Goal: Task Accomplishment & Management: Manage account settings

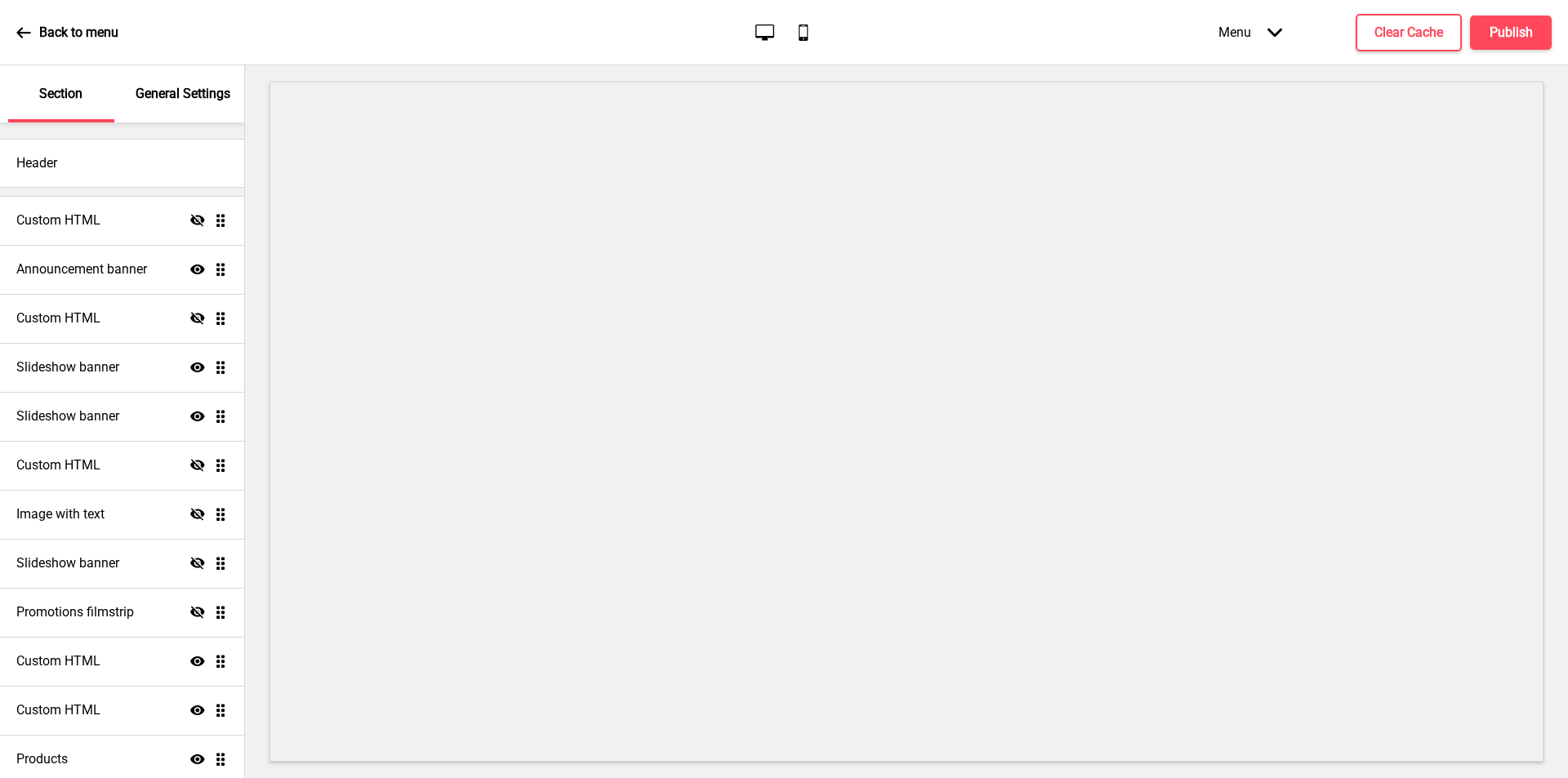
click at [164, 86] on p "General Settings" at bounding box center [183, 93] width 94 height 18
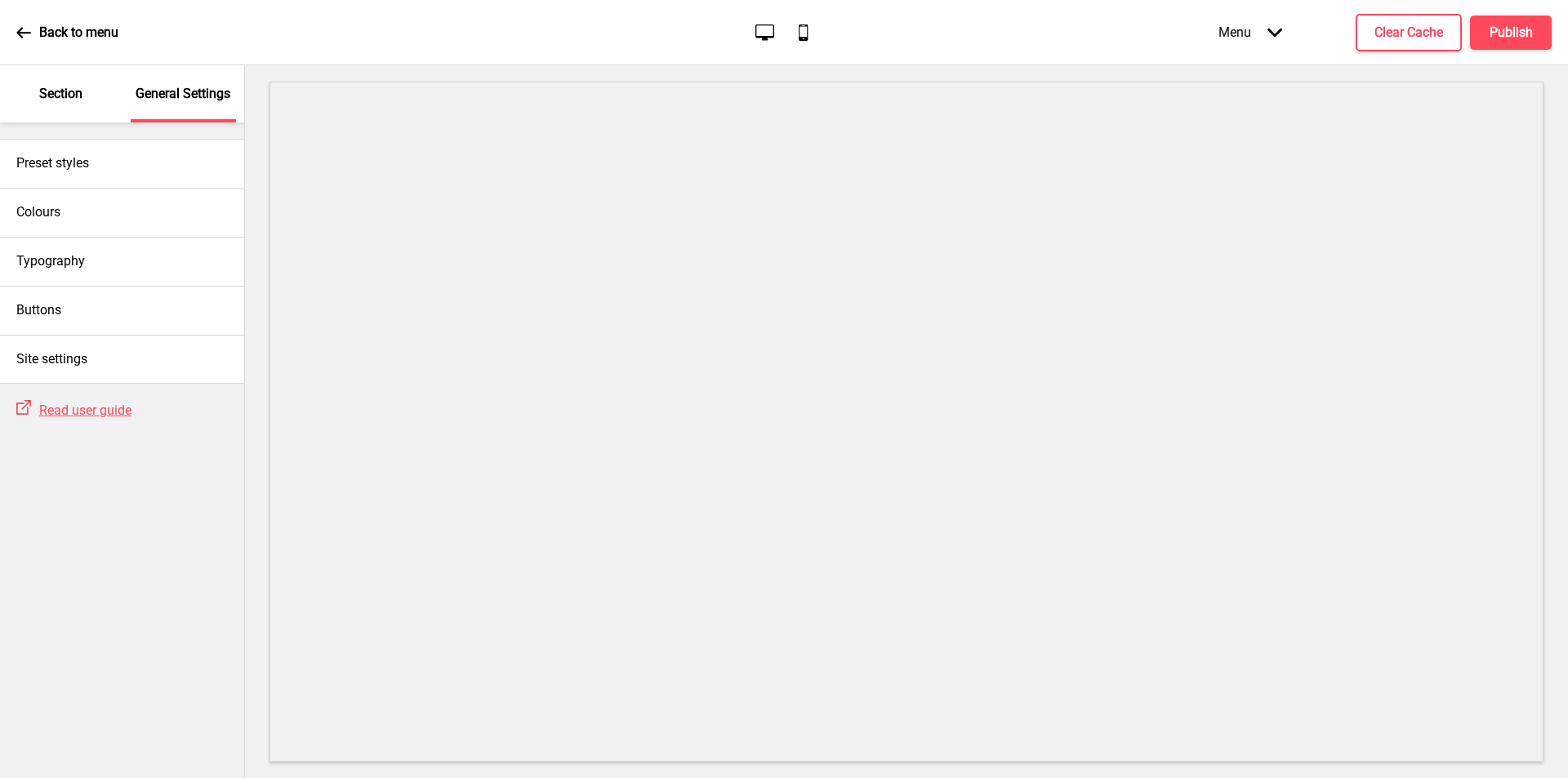
click at [17, 29] on icon at bounding box center [24, 33] width 15 height 15
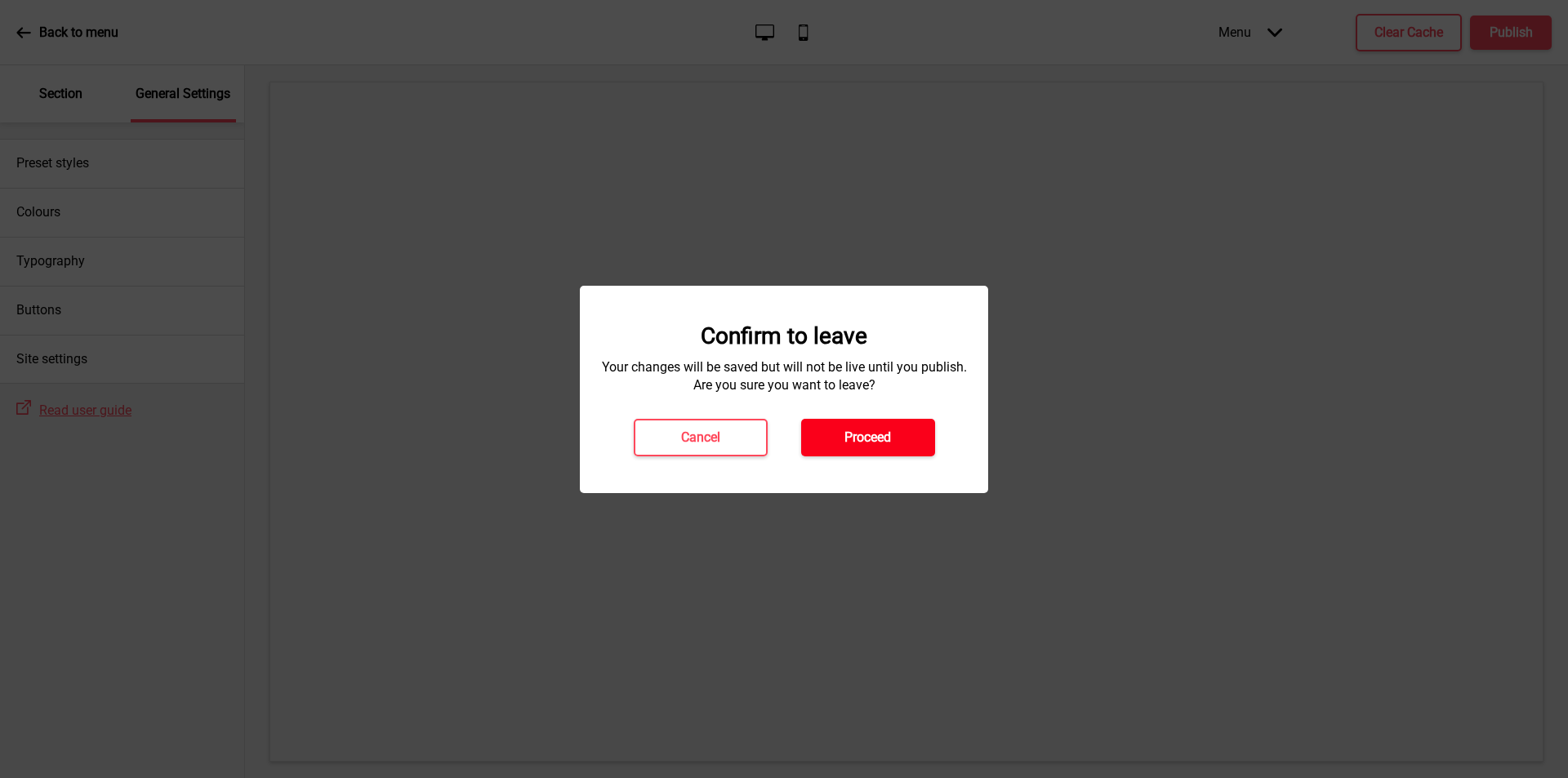
click at [869, 431] on h4 "Proceed" at bounding box center [867, 437] width 46 height 18
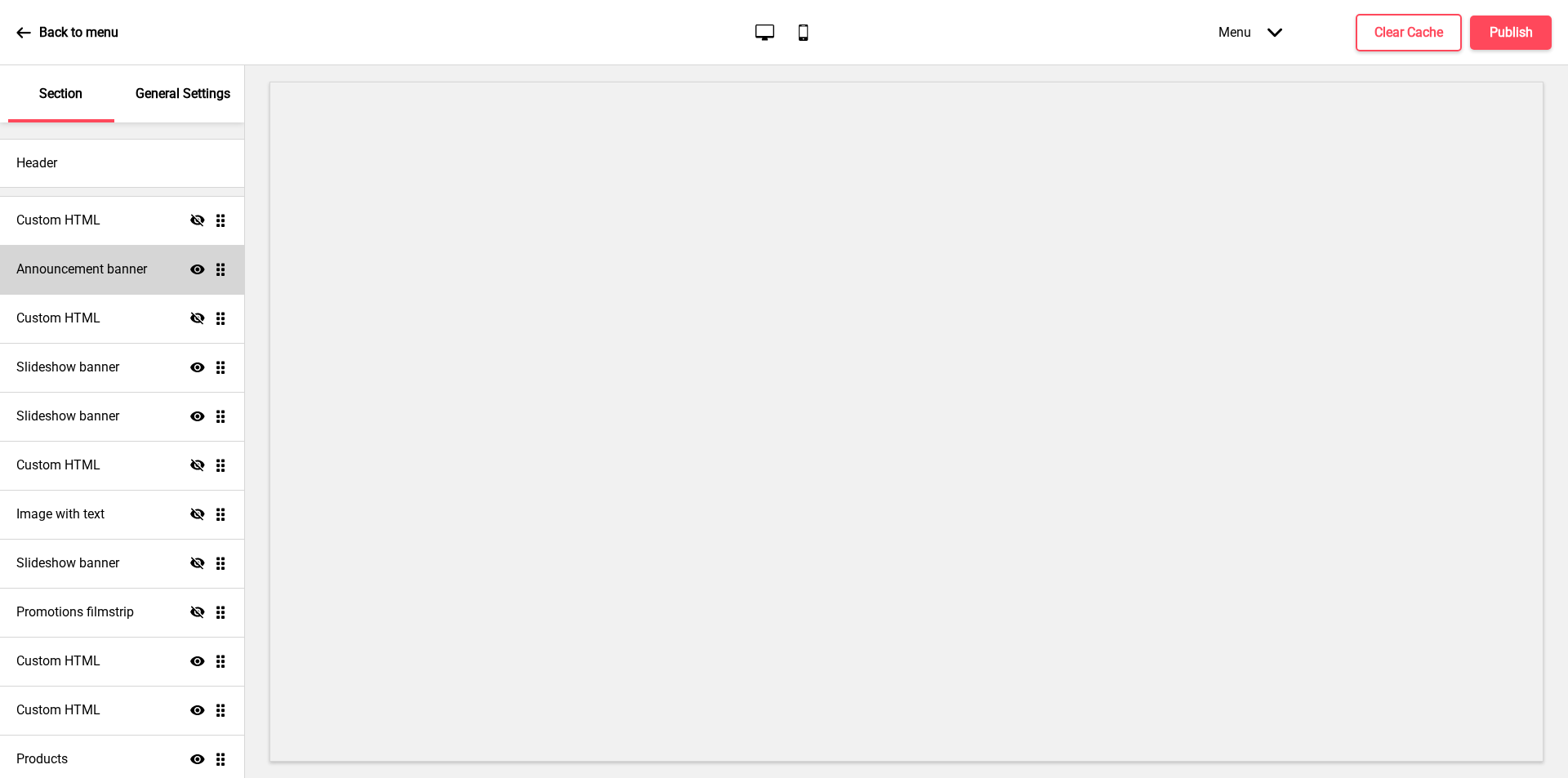
click at [63, 268] on h4 "Announcement banner" at bounding box center [81, 269] width 130 height 18
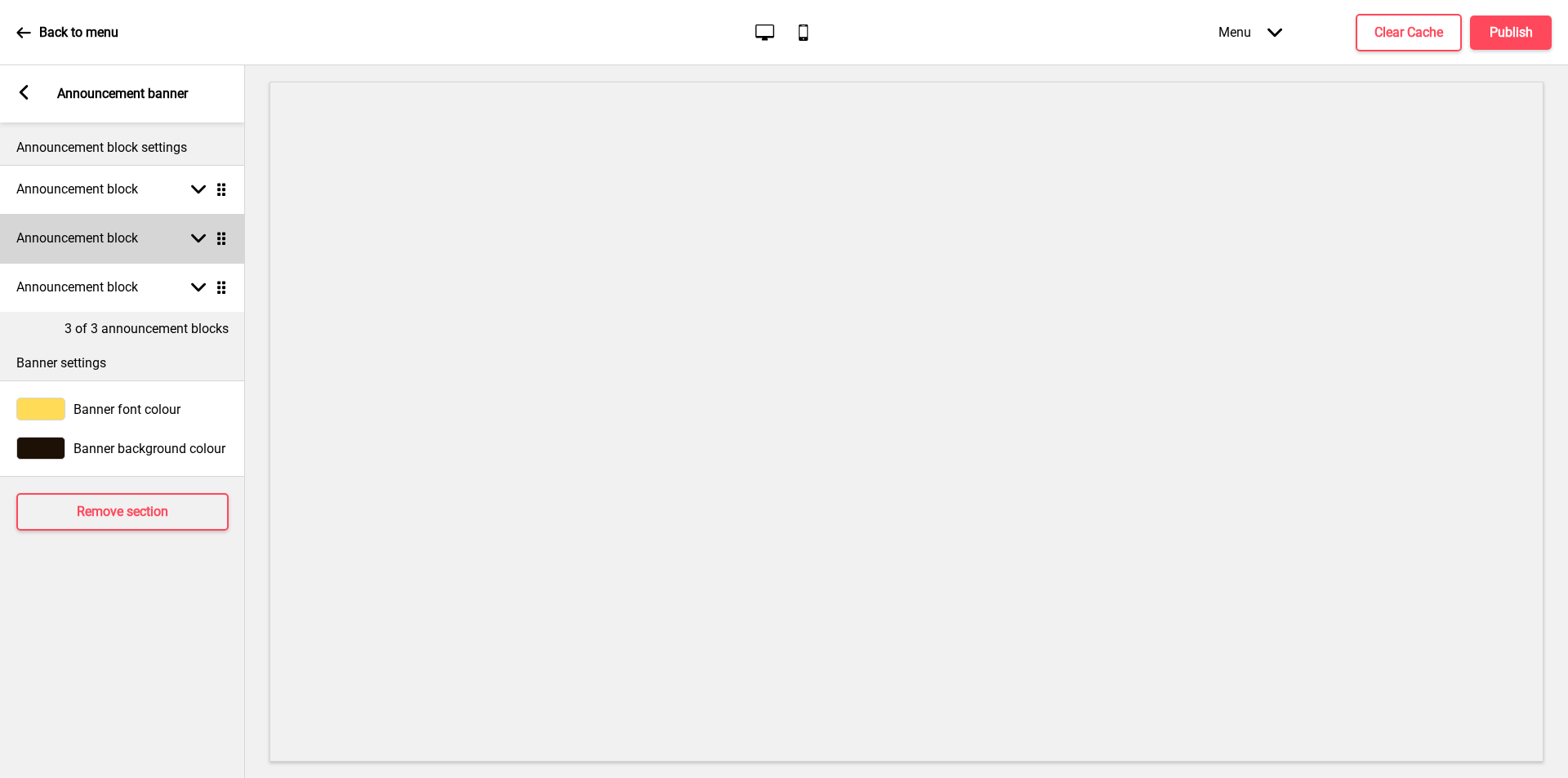
click at [85, 237] on h4 "Announcement block" at bounding box center [76, 238] width 122 height 18
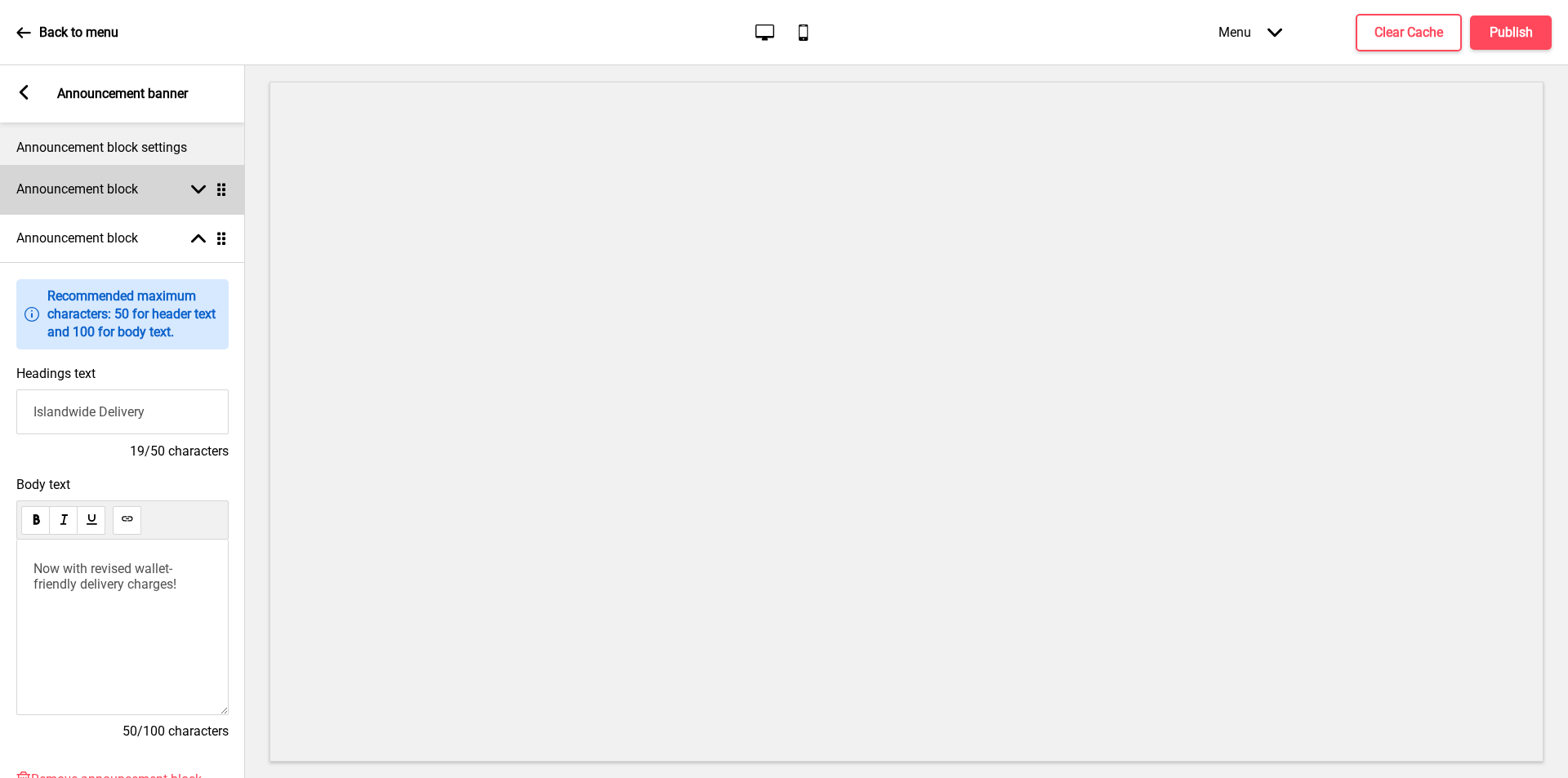
click at [106, 181] on h4 "Announcement block" at bounding box center [76, 189] width 122 height 18
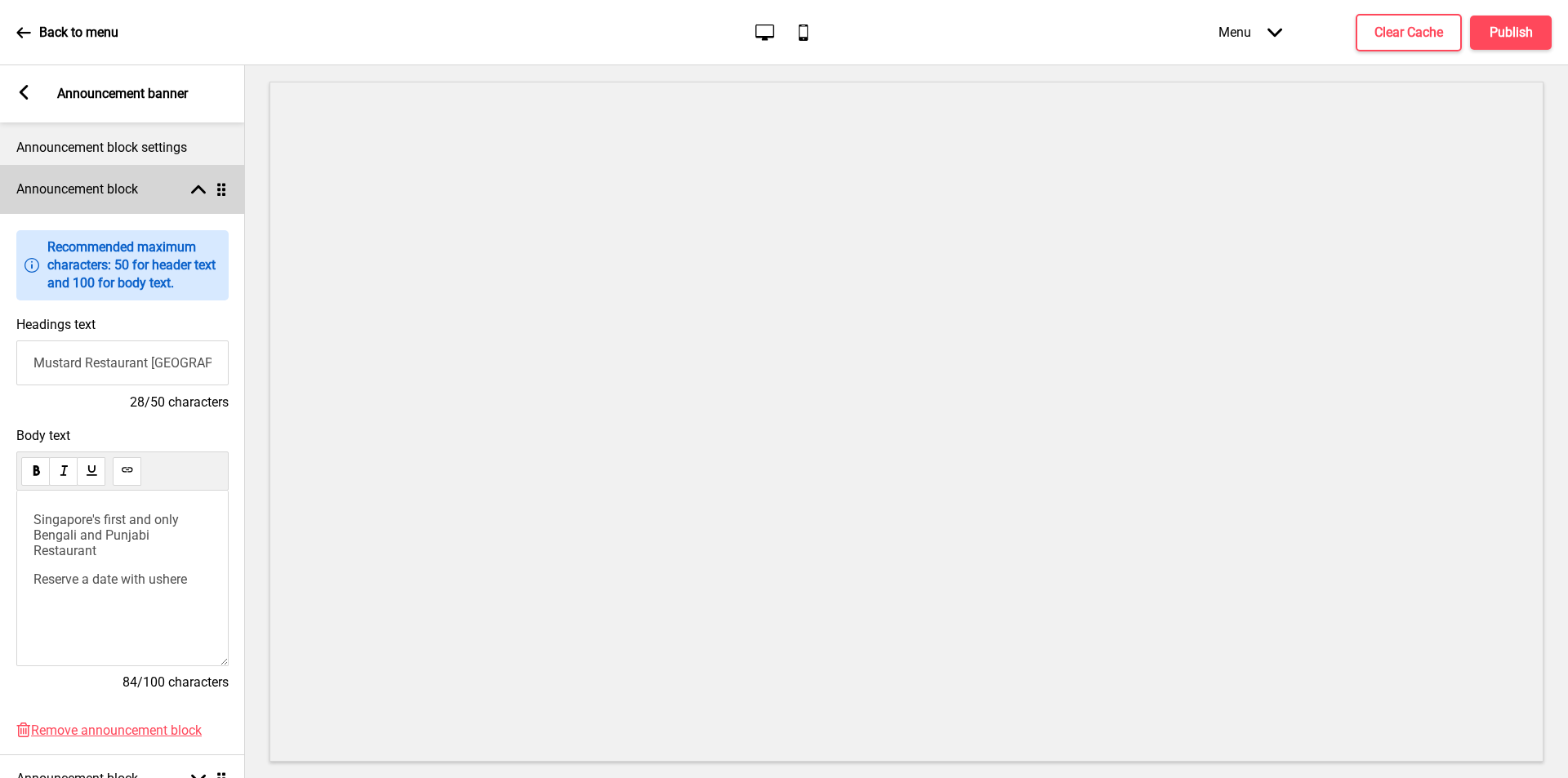
click at [113, 189] on h4 "Announcement block" at bounding box center [76, 189] width 122 height 18
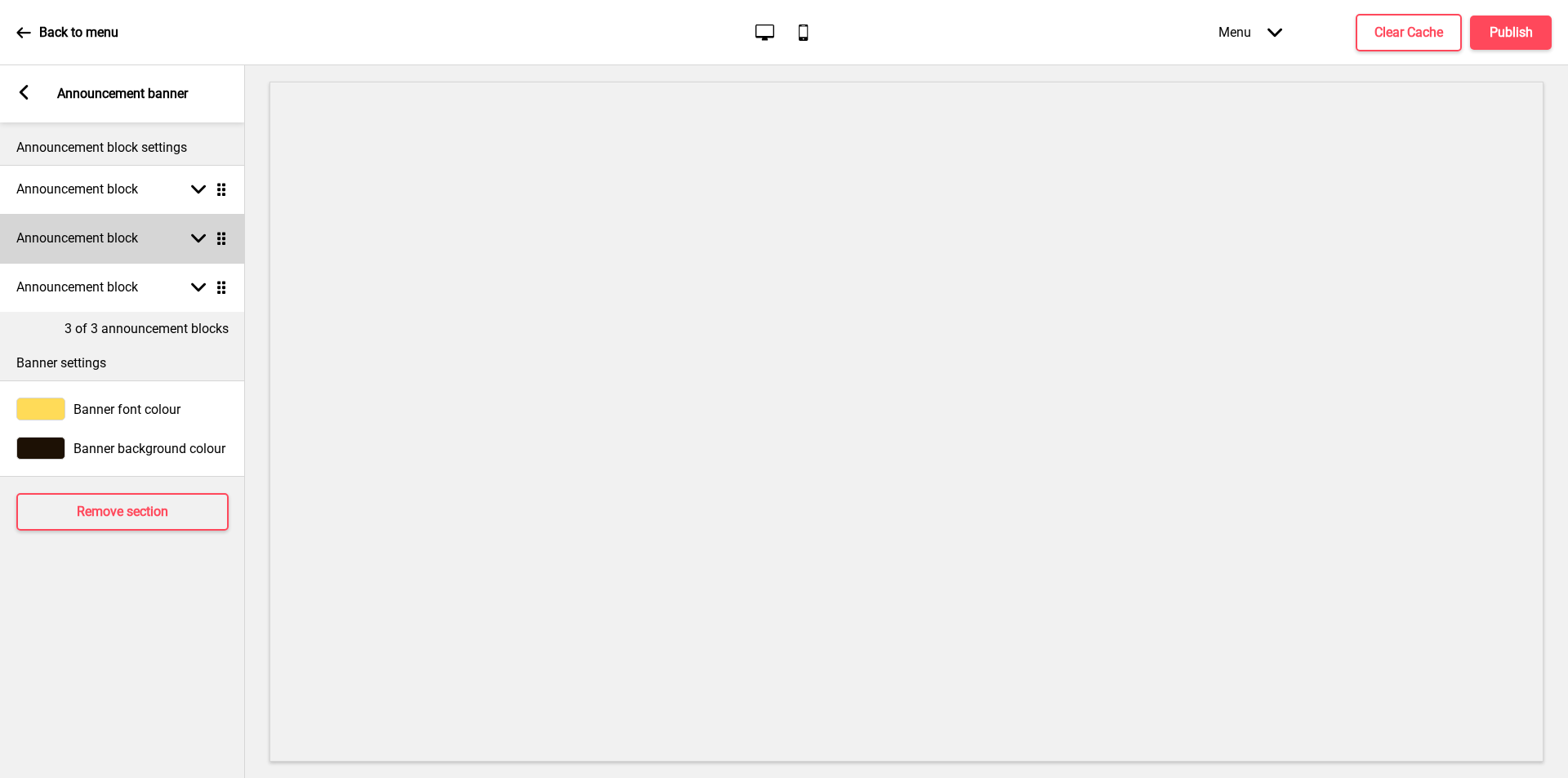
click at [105, 239] on h4 "Announcement block" at bounding box center [76, 238] width 122 height 18
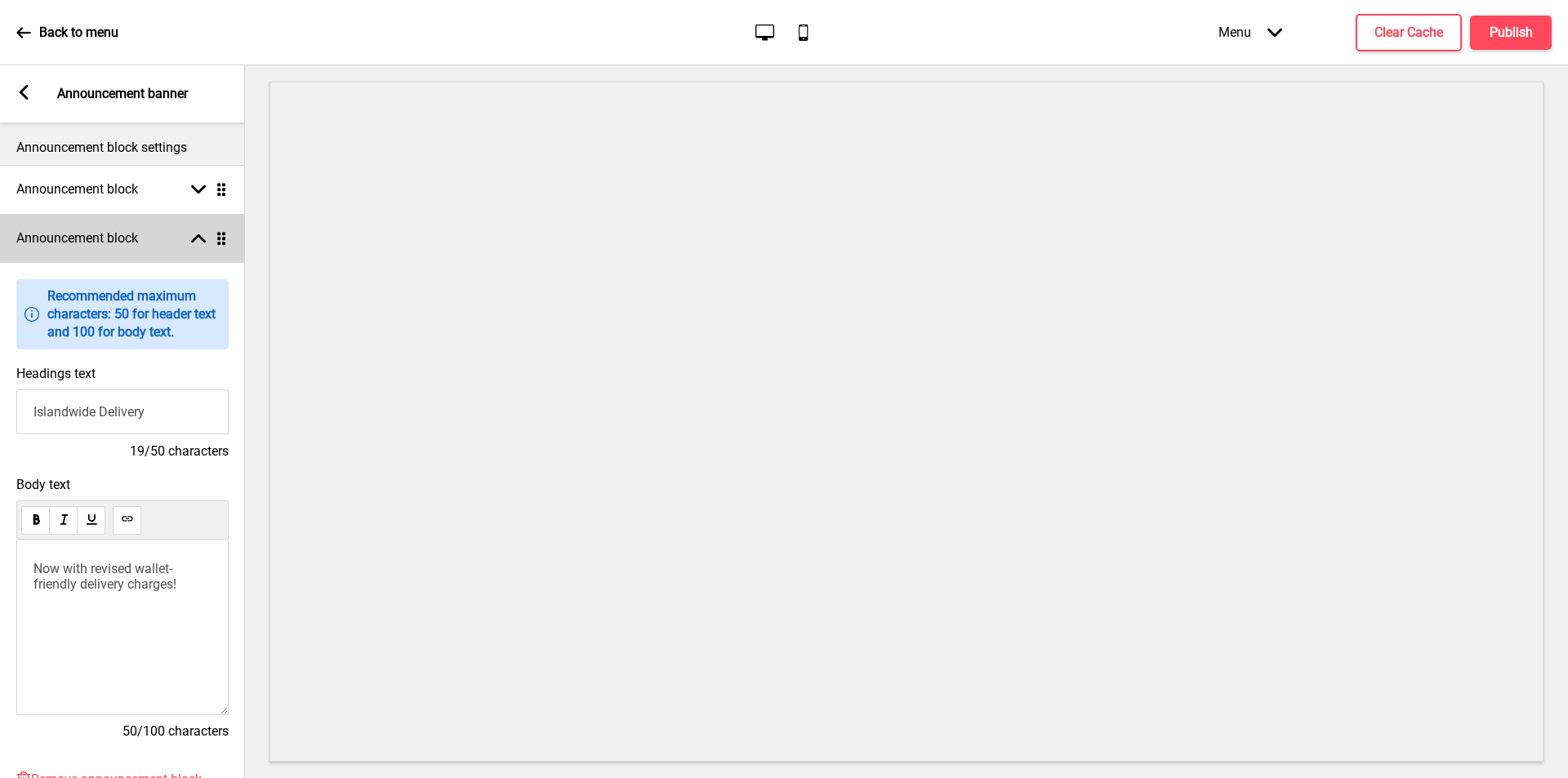
click at [193, 234] on rect at bounding box center [199, 239] width 15 height 15
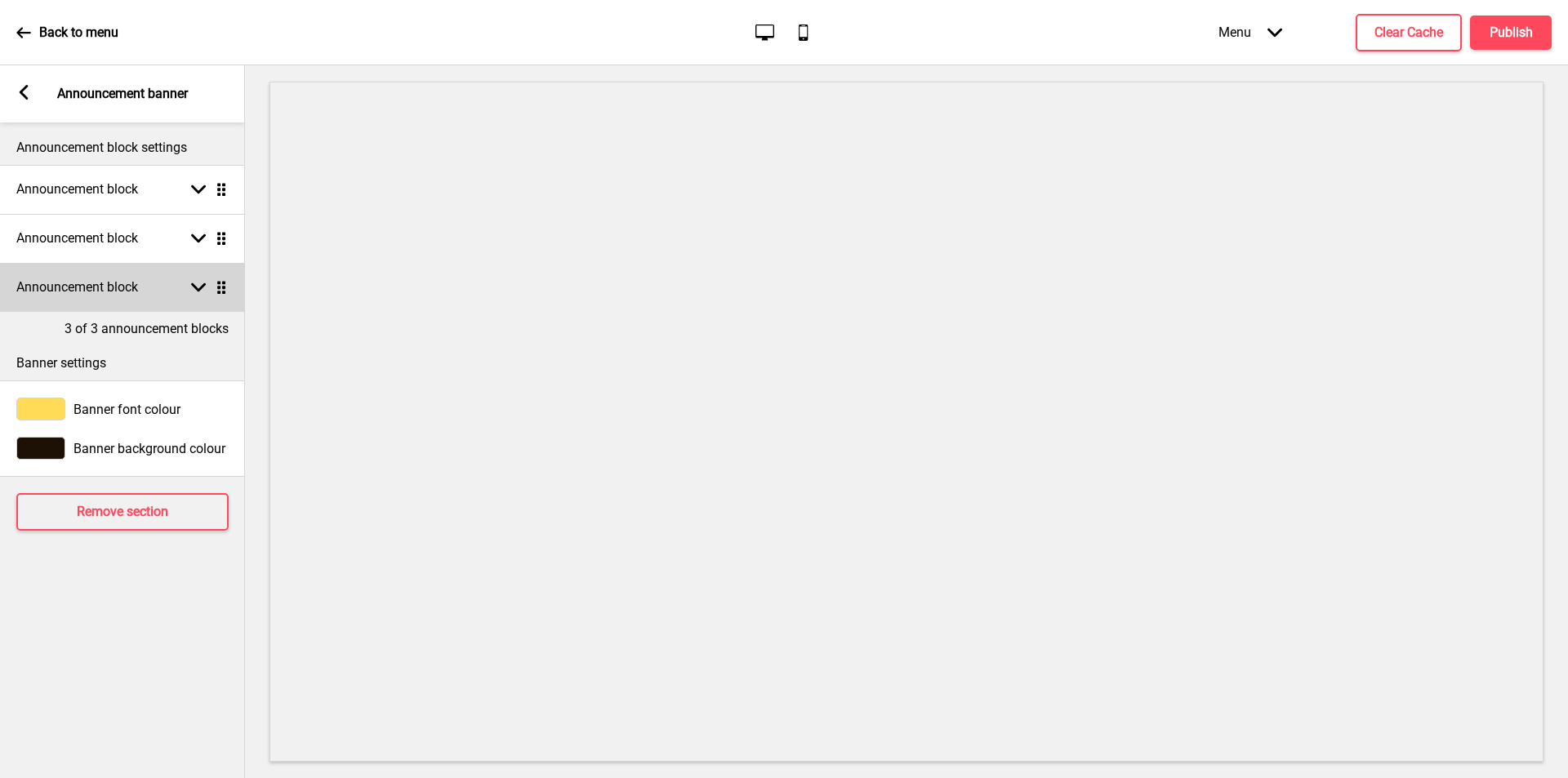
click at [128, 285] on h4 "Announcement block" at bounding box center [76, 287] width 122 height 18
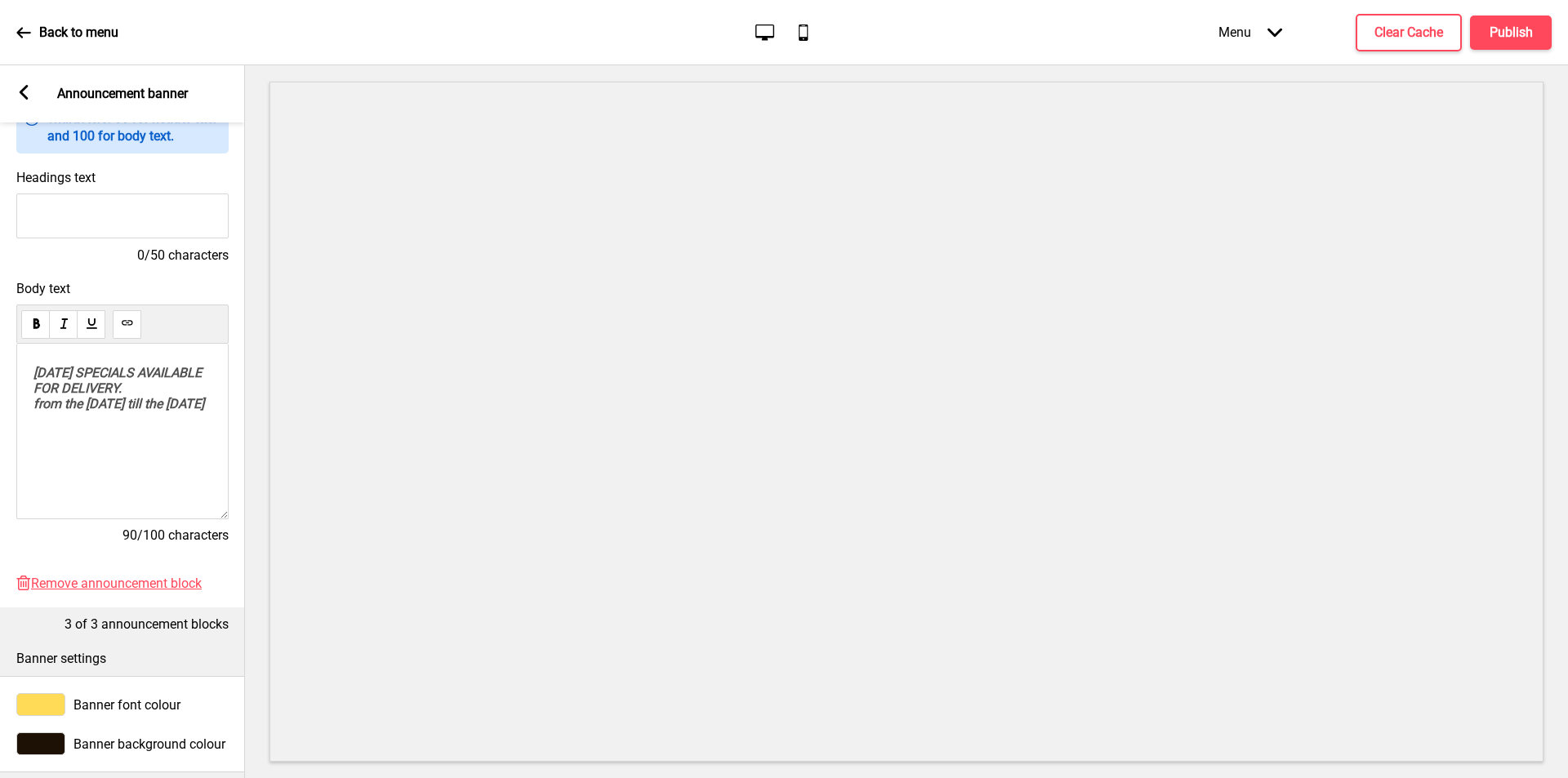
scroll to position [326, 0]
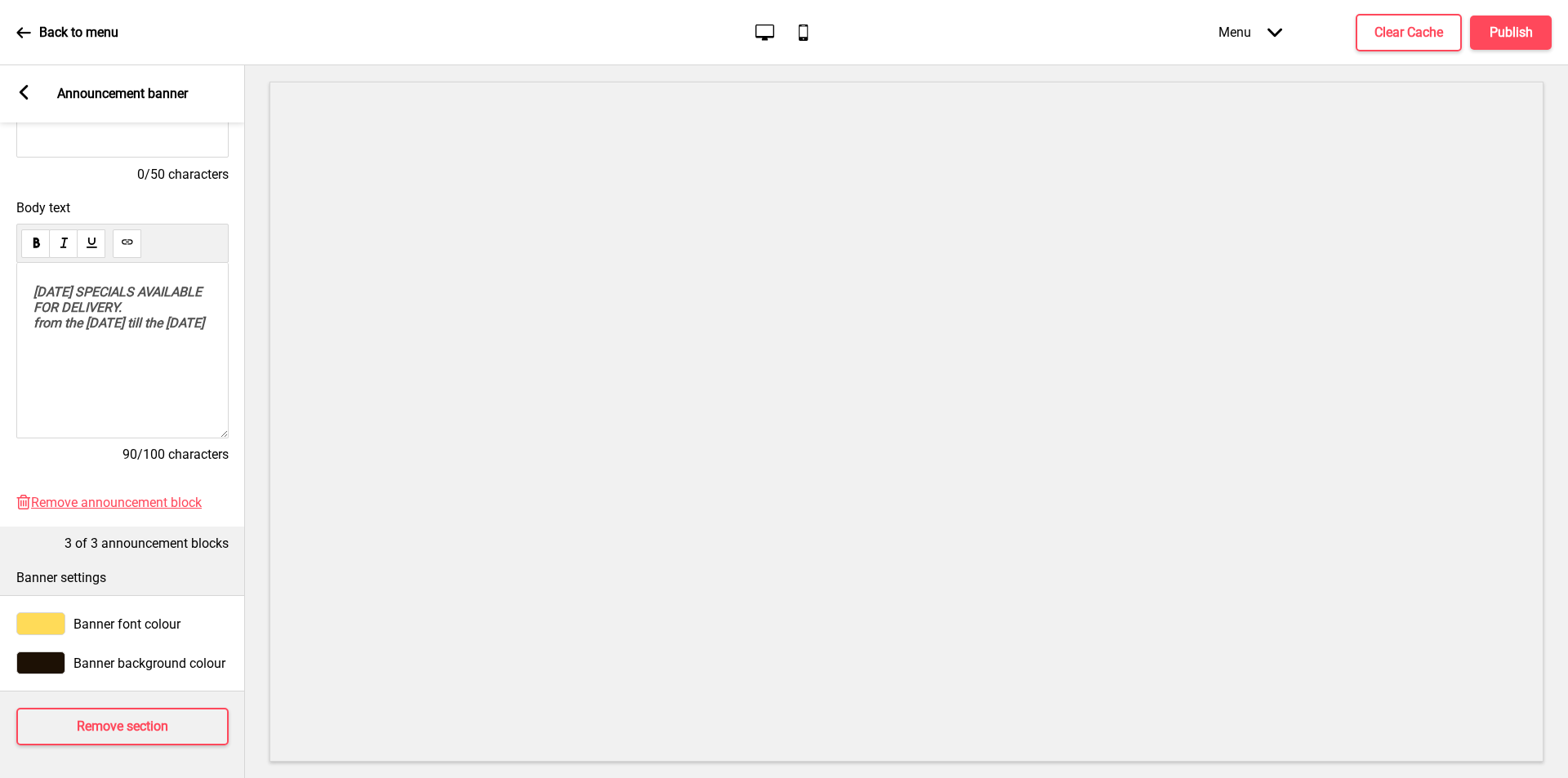
click at [145, 331] on p "DURGA PUJA SPECIALS AVAILABLE FOR DELIVERY. from the 27th of Sept till the 2nd …" at bounding box center [122, 306] width 178 height 46
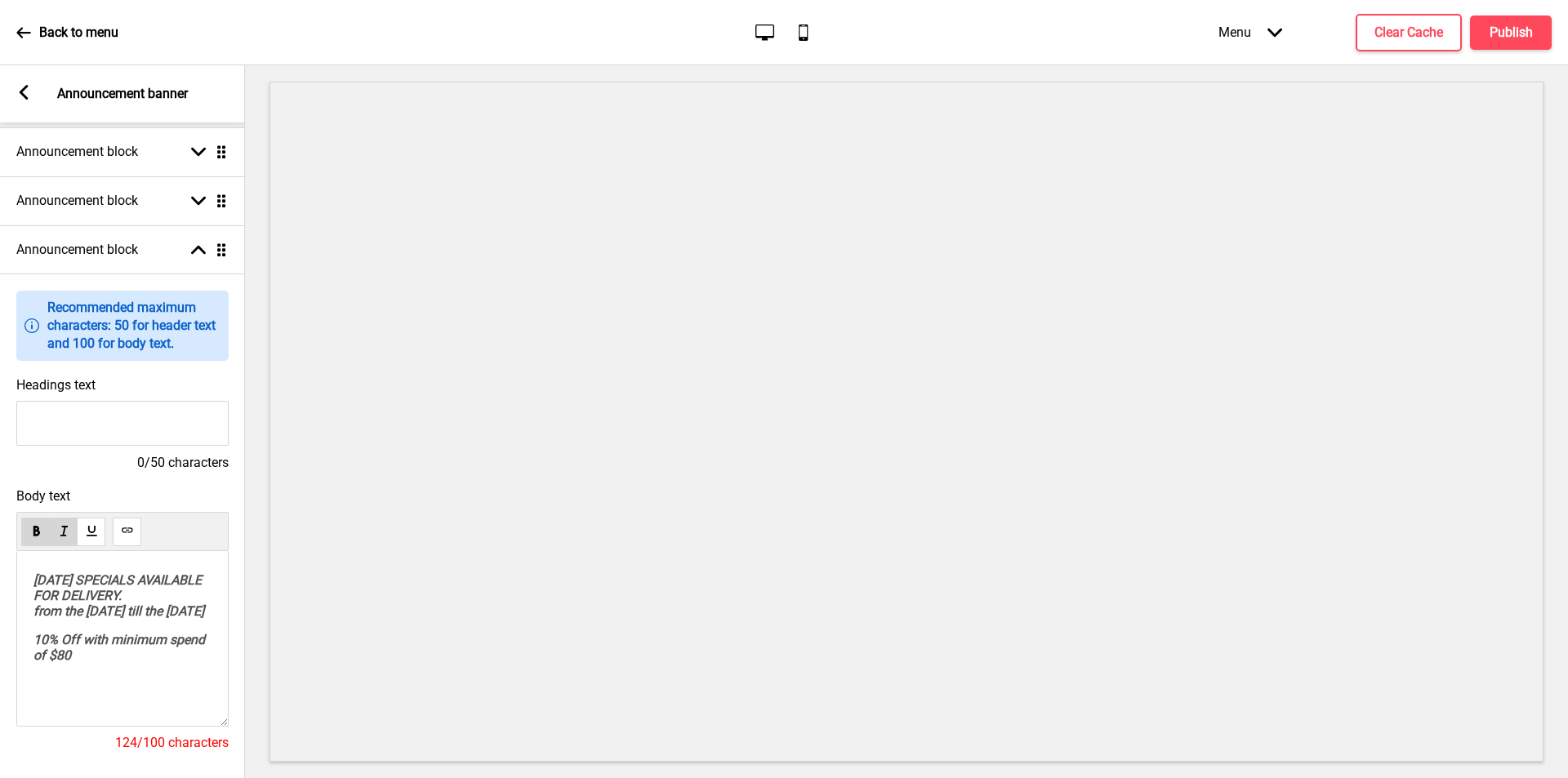
scroll to position [13, 0]
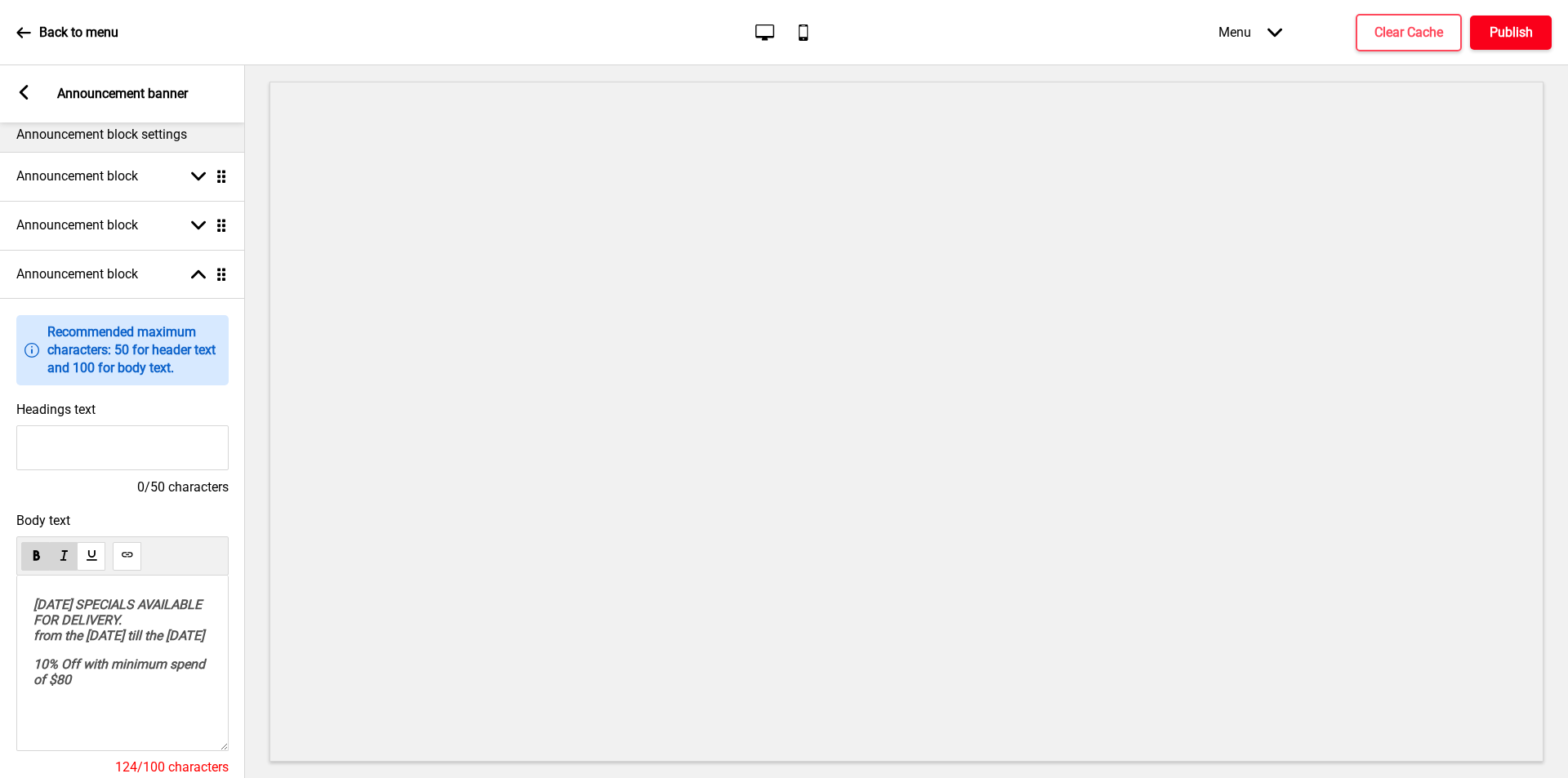
click at [1510, 29] on h4 "Publish" at bounding box center [1511, 32] width 43 height 18
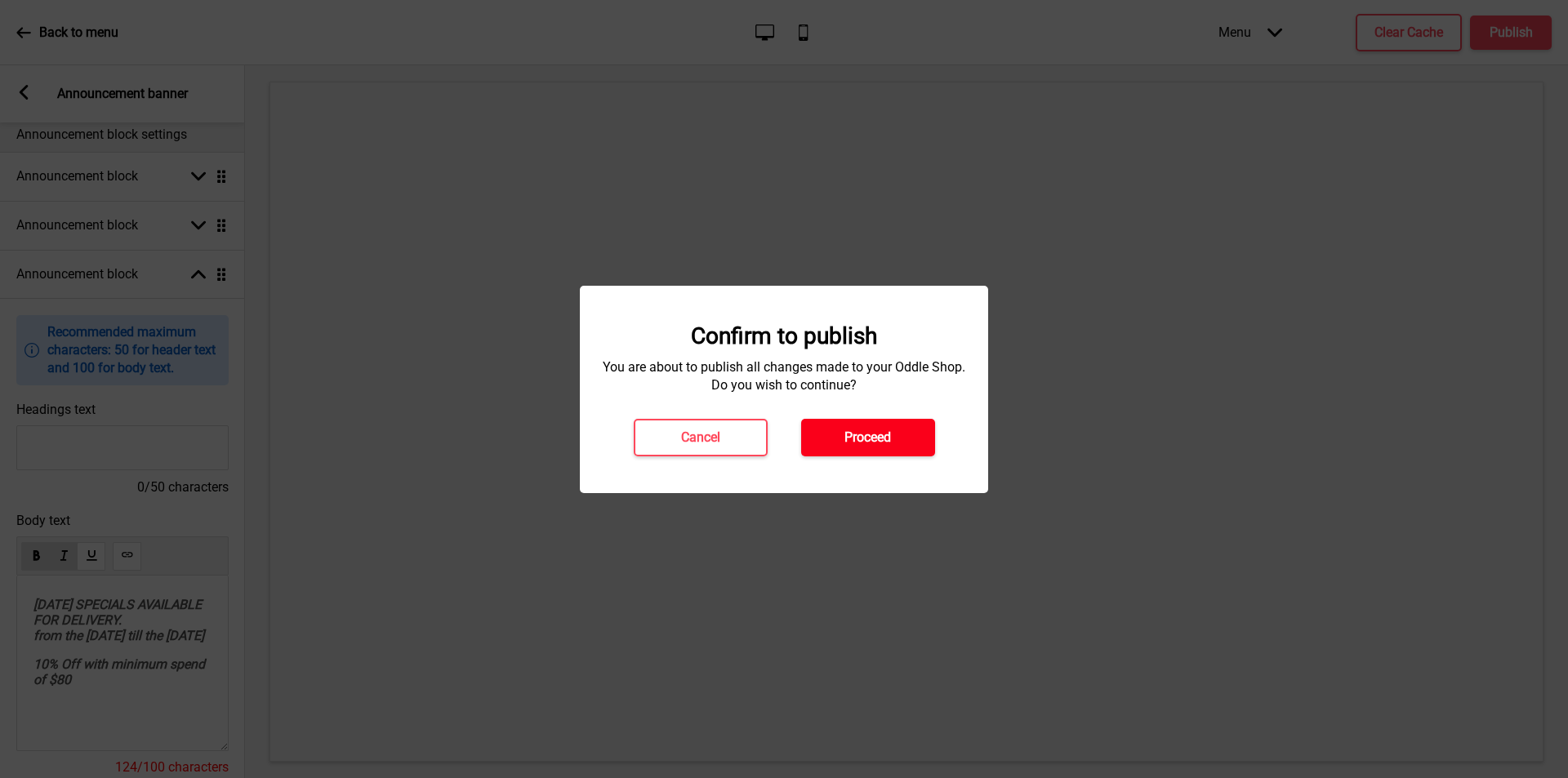
click at [871, 435] on h4 "Proceed" at bounding box center [867, 437] width 46 height 18
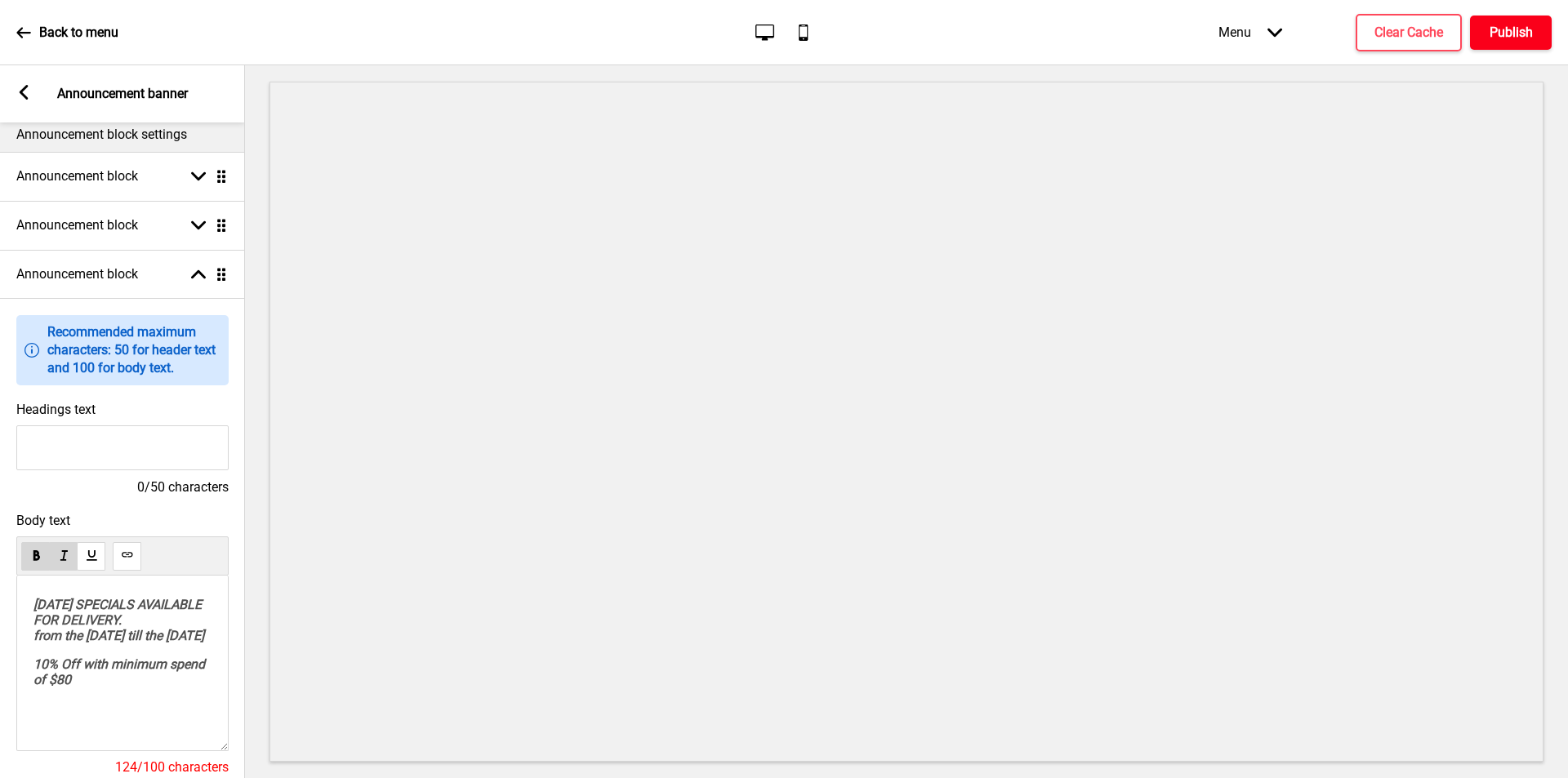
click at [1519, 27] on h4 "Publish" at bounding box center [1511, 32] width 43 height 18
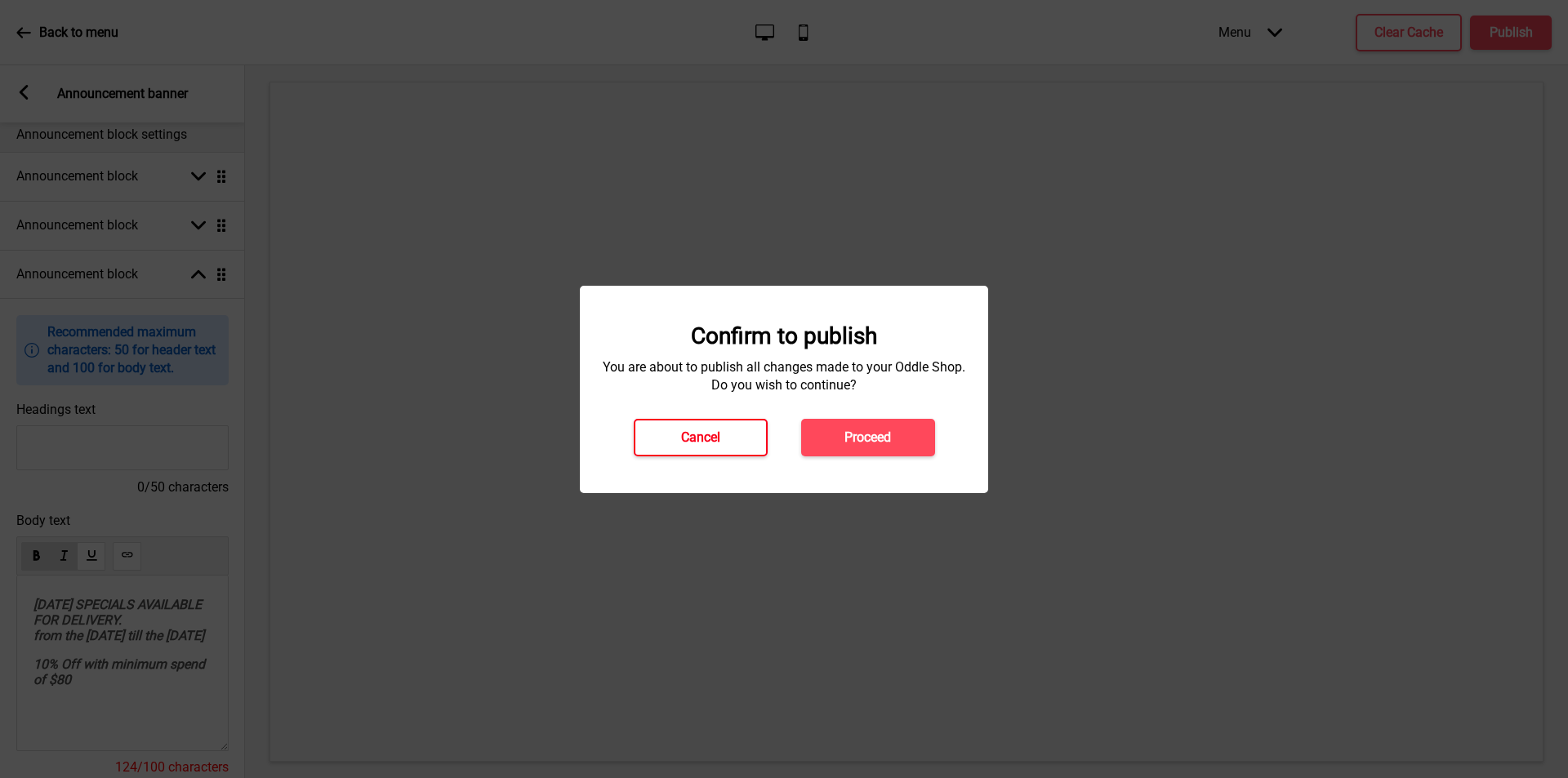
click at [704, 438] on h4 "Cancel" at bounding box center [701, 437] width 40 height 18
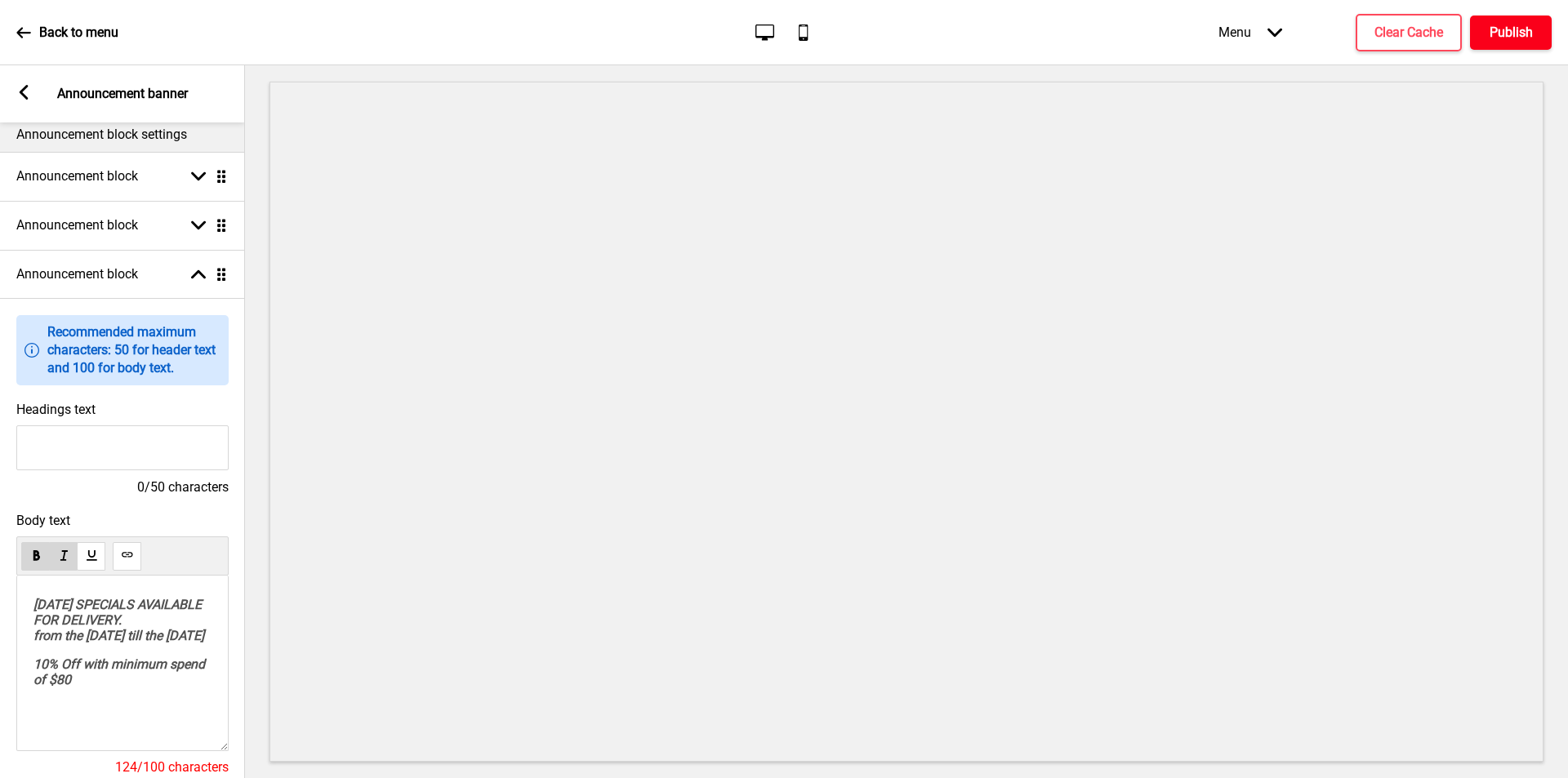
click at [1497, 27] on h4 "Publish" at bounding box center [1511, 32] width 43 height 18
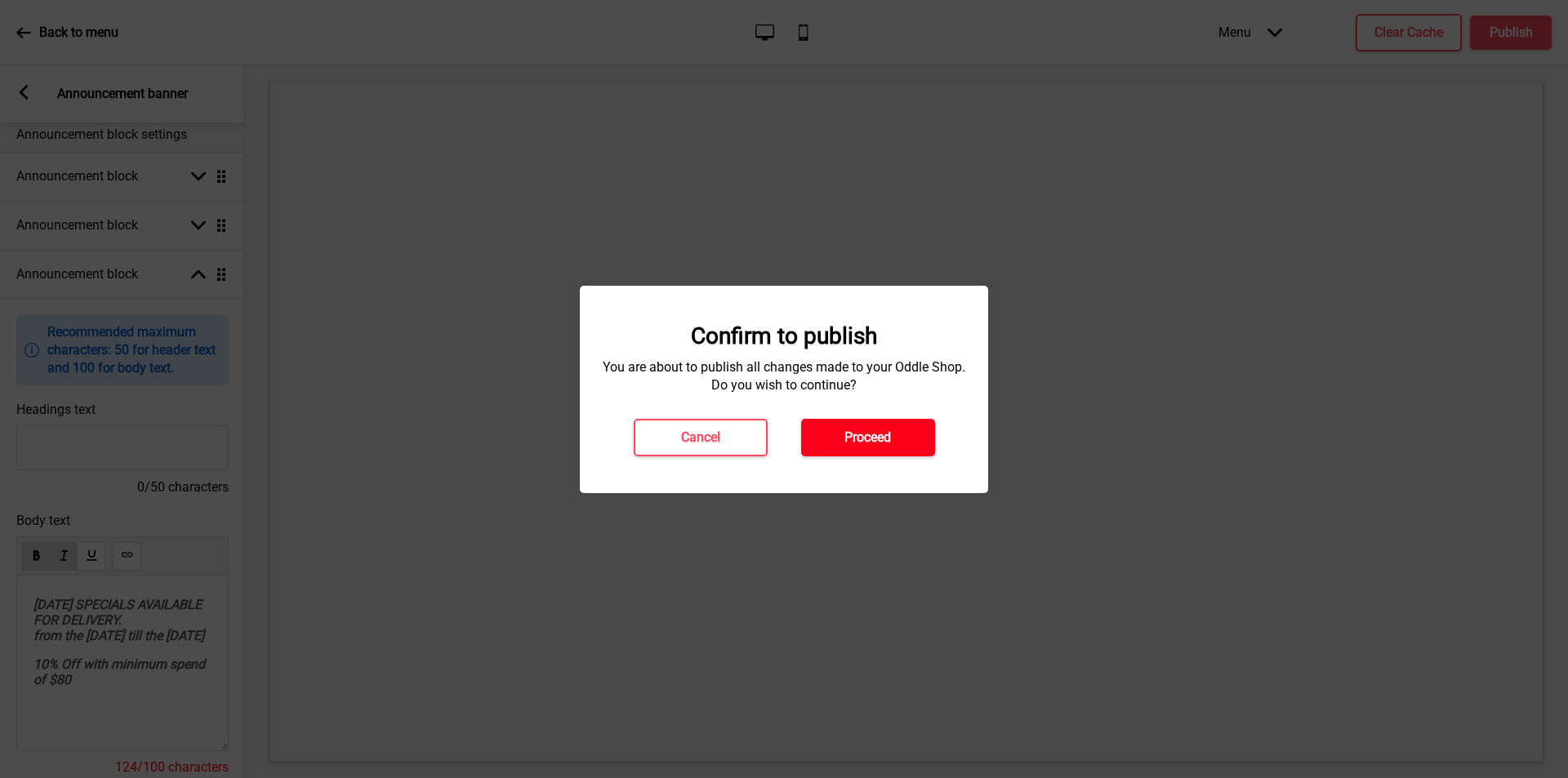
click at [861, 432] on h4 "Proceed" at bounding box center [867, 437] width 46 height 18
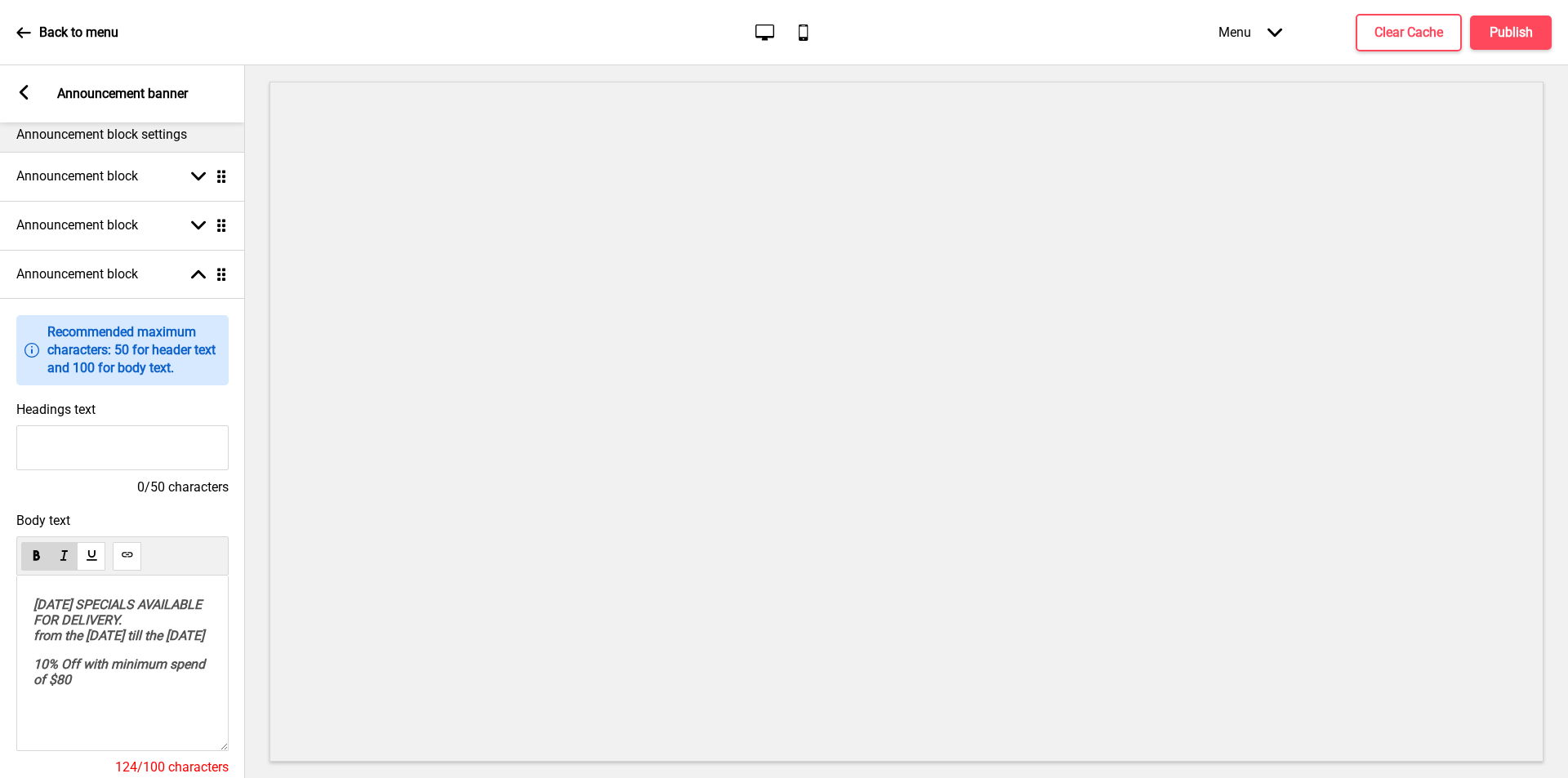
click at [24, 89] on icon at bounding box center [25, 92] width 9 height 15
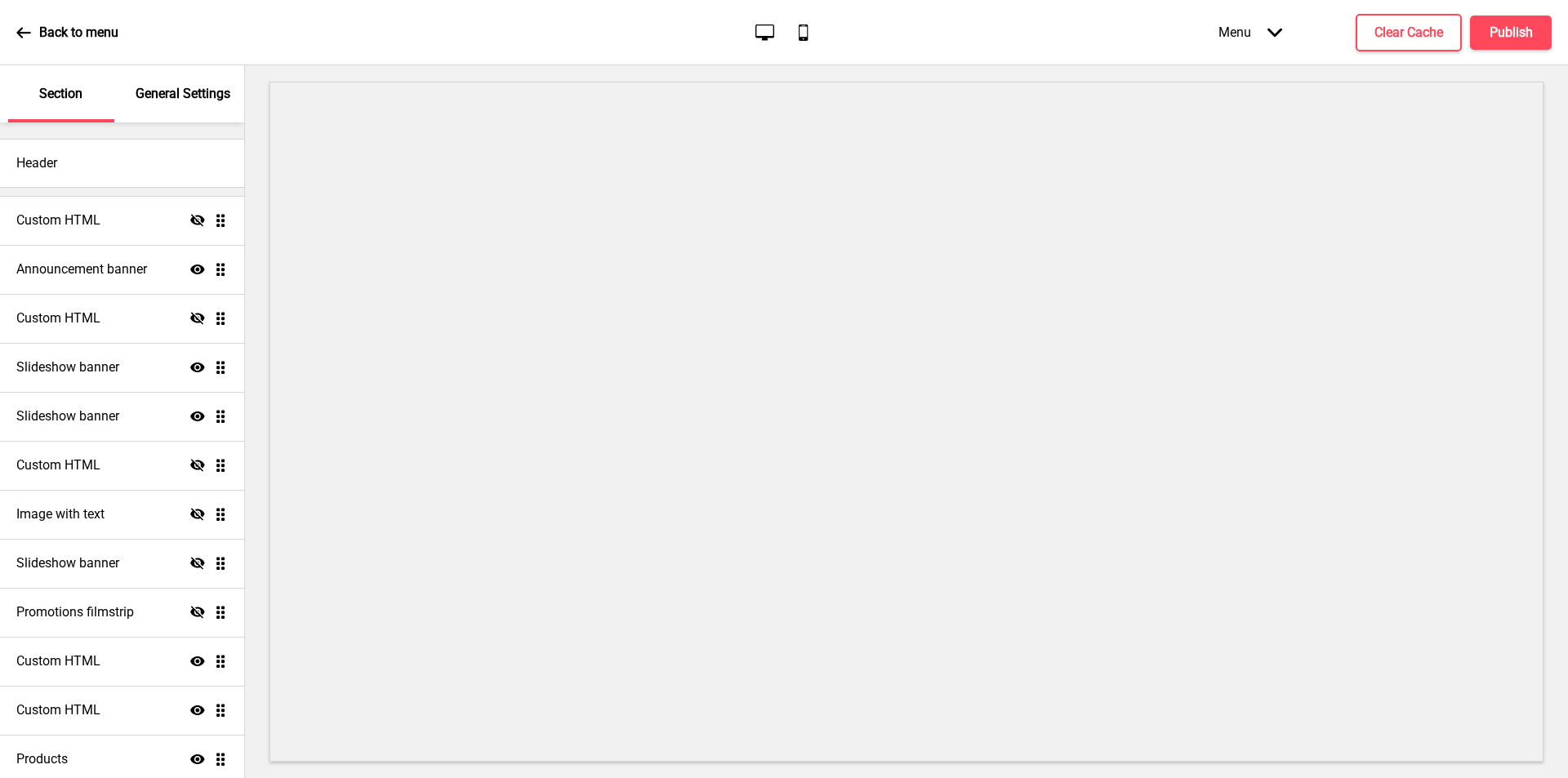
click at [9, 25] on div "Back to menu Desktop Mobile Menu Arrow down Product Page Store Information Chec…" at bounding box center [784, 32] width 1568 height 65
click at [27, 28] on icon at bounding box center [24, 33] width 15 height 15
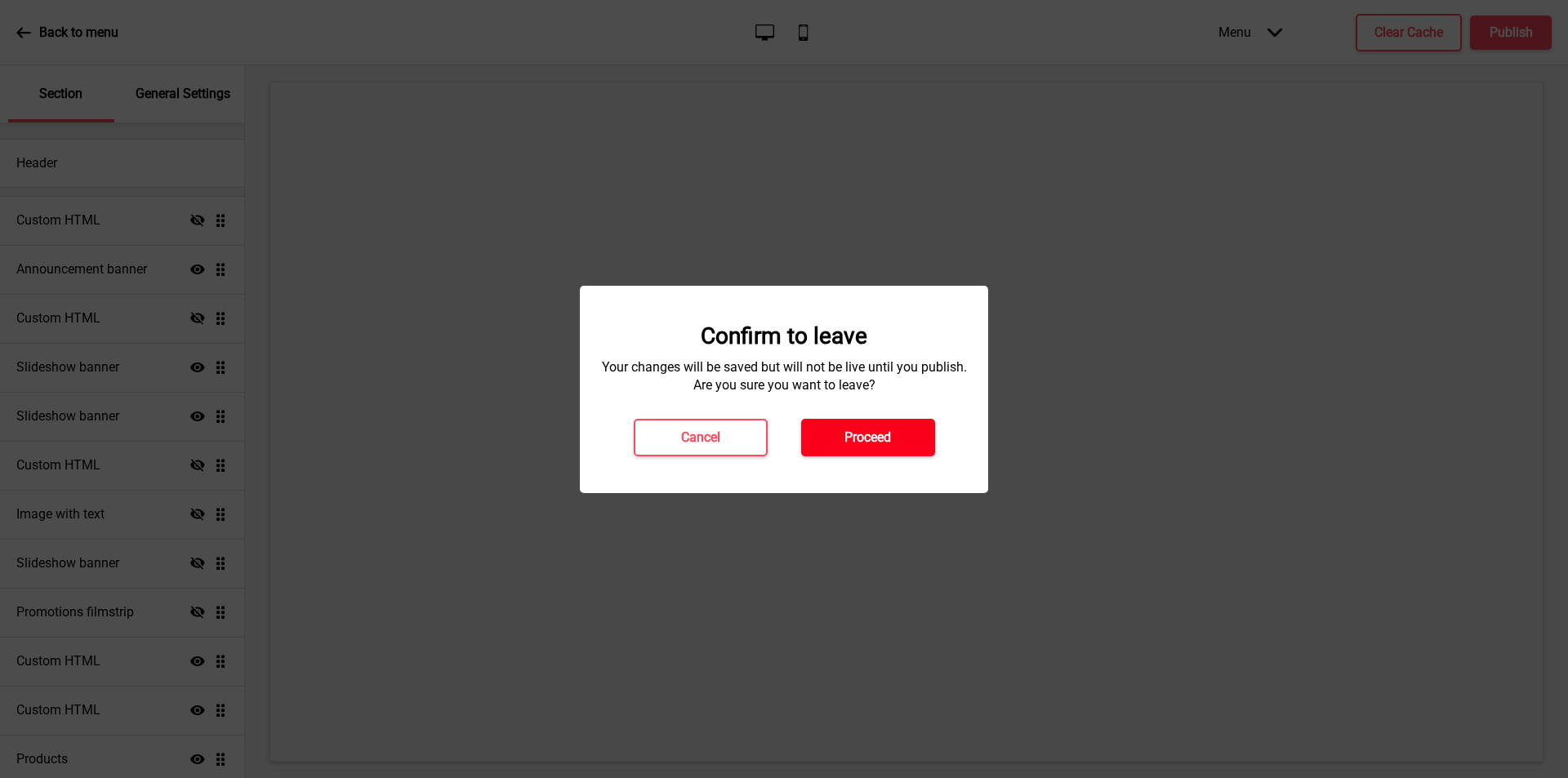
click at [872, 434] on h4 "Proceed" at bounding box center [867, 437] width 46 height 18
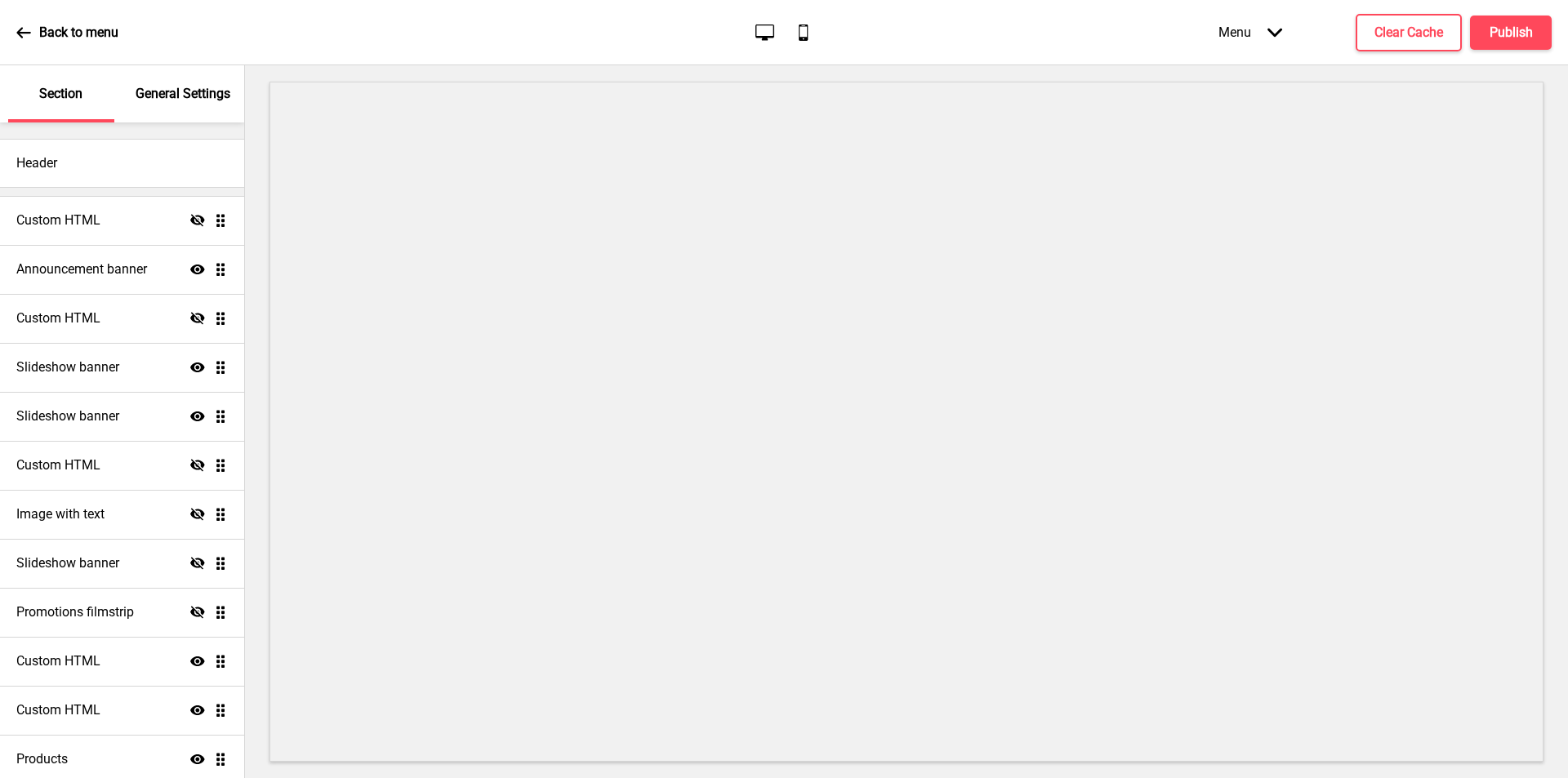
click at [18, 27] on icon at bounding box center [24, 33] width 15 height 15
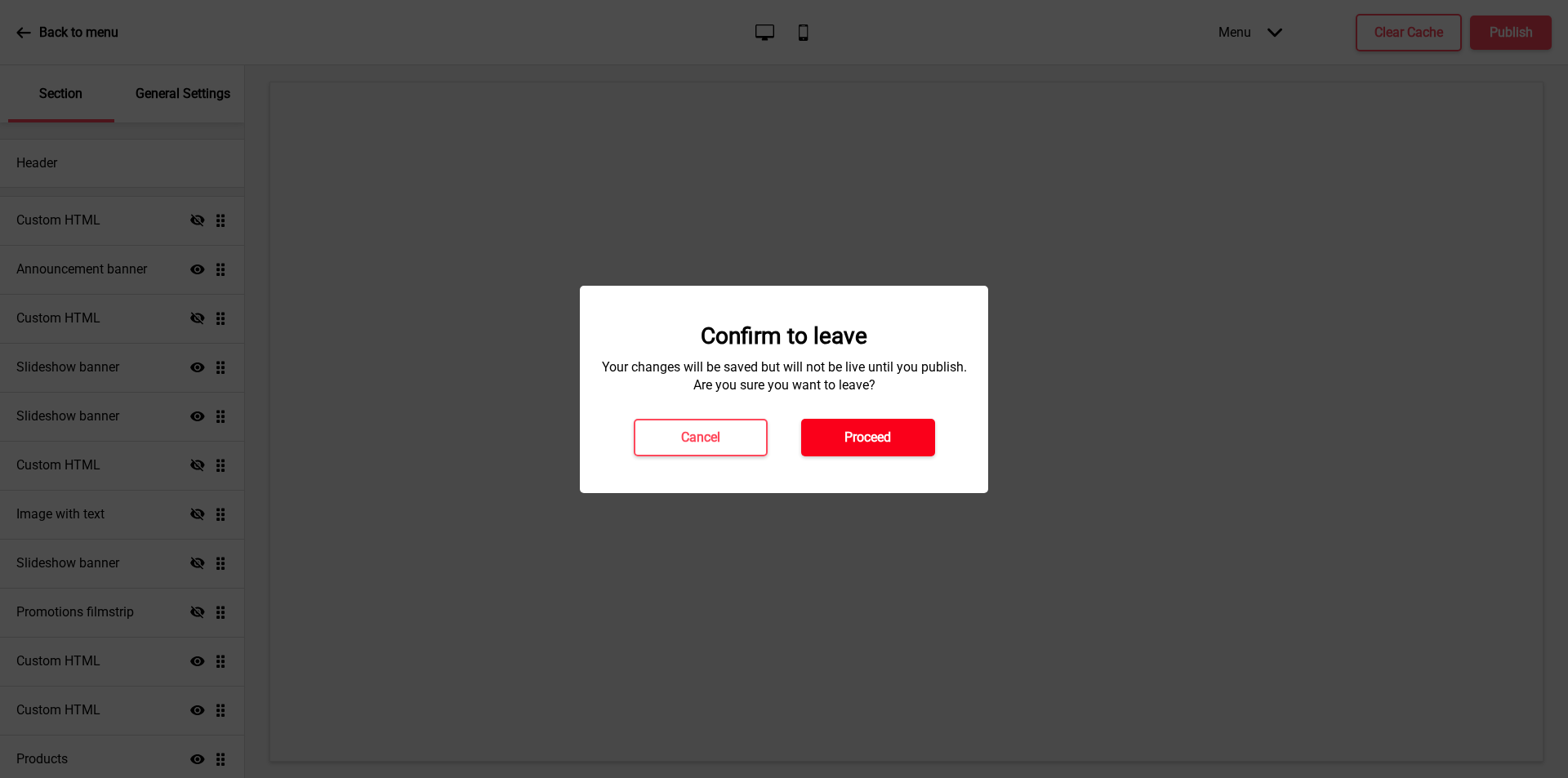
click at [871, 428] on h4 "Proceed" at bounding box center [867, 437] width 46 height 18
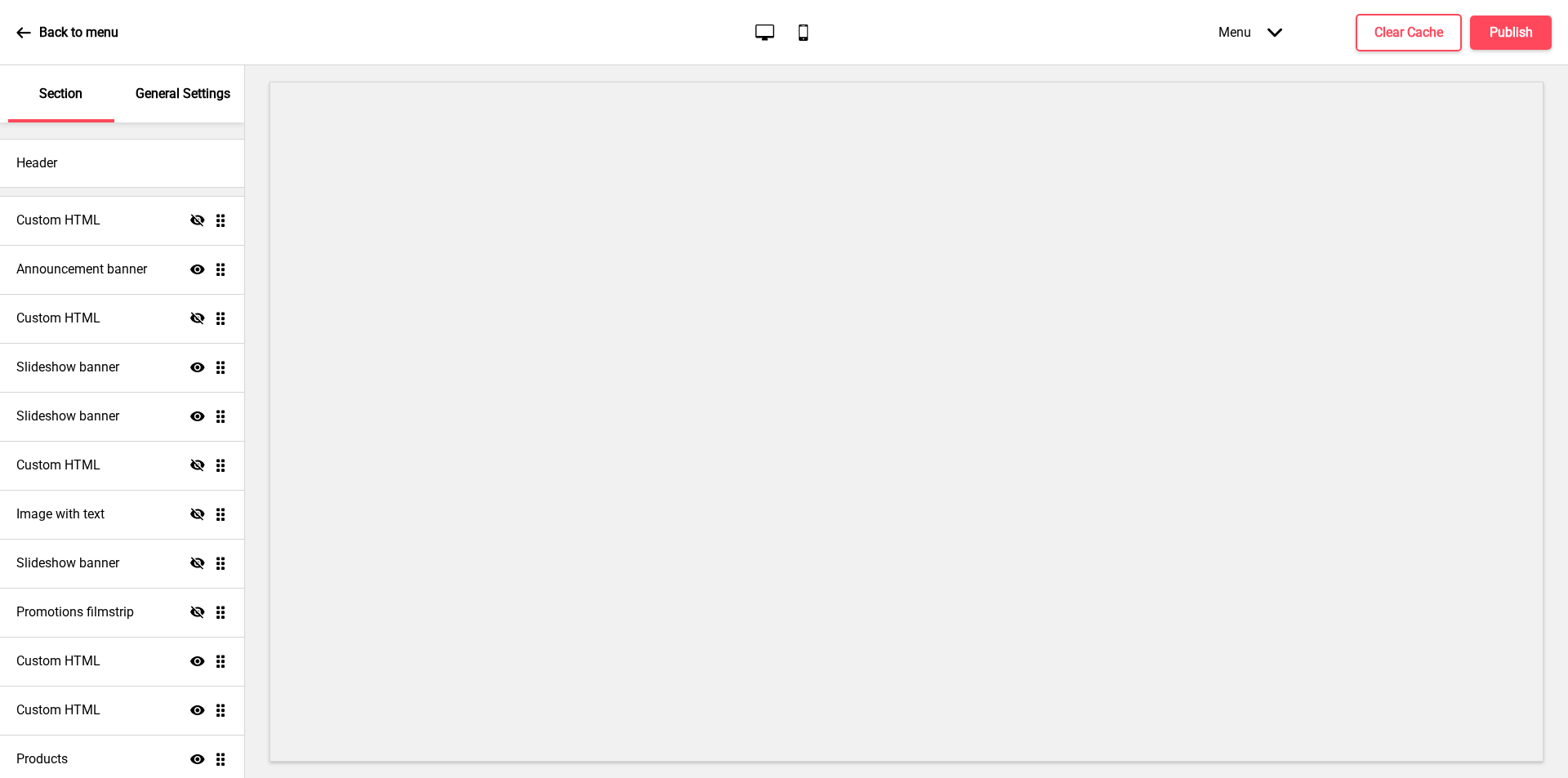
click at [23, 25] on icon at bounding box center [24, 33] width 15 height 15
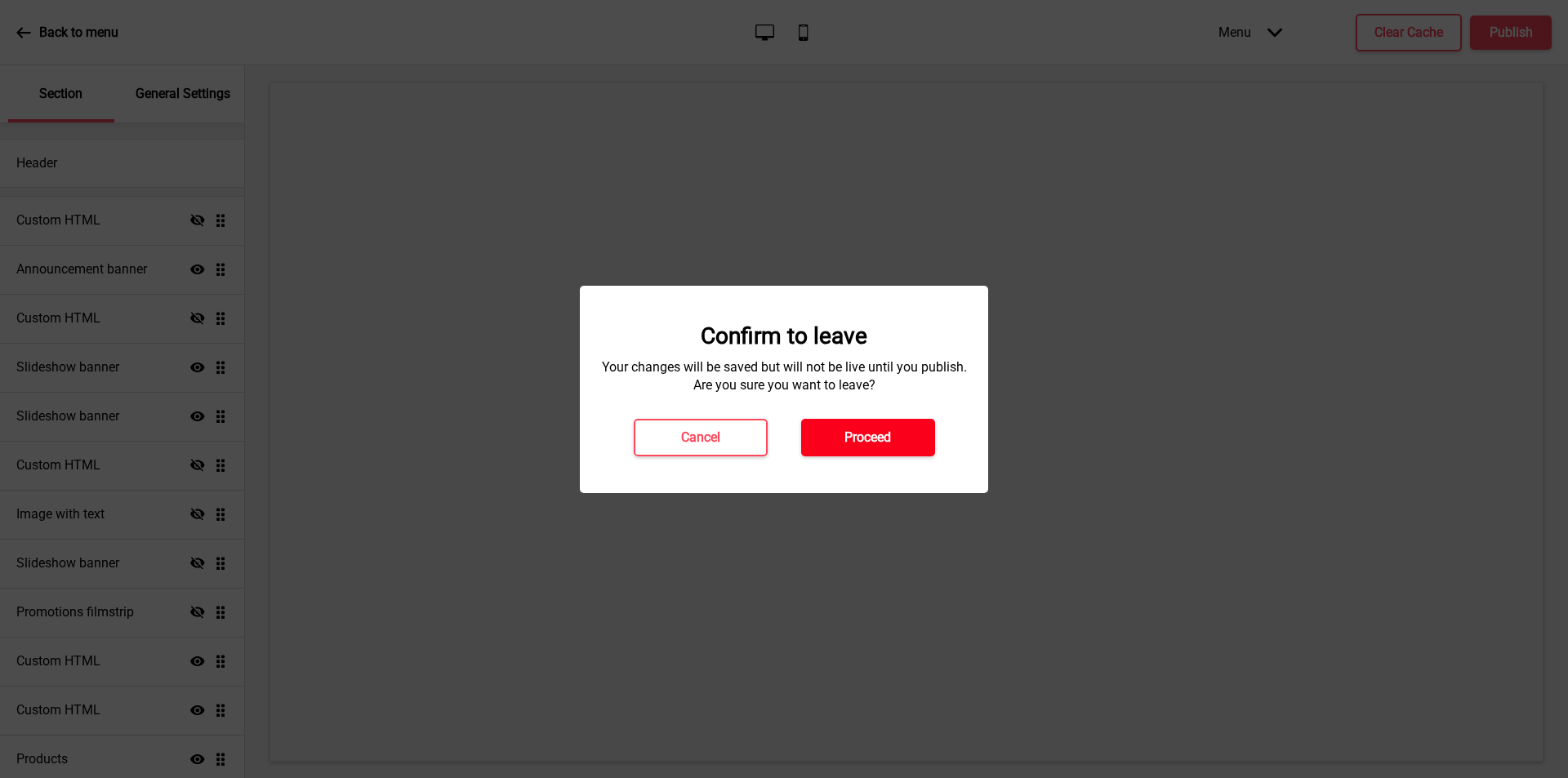
click at [859, 437] on h4 "Proceed" at bounding box center [867, 437] width 46 height 18
